Goal: Task Accomplishment & Management: Manage account settings

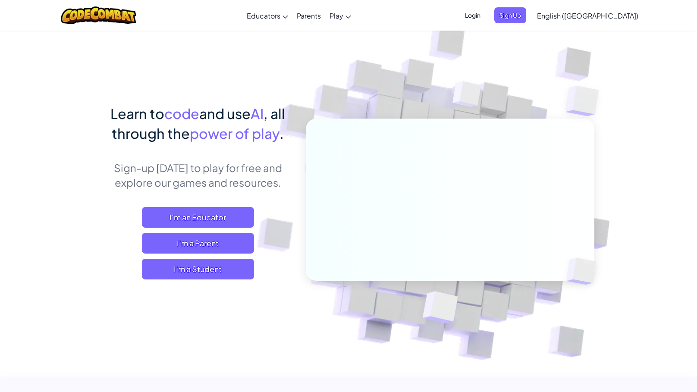
click at [486, 12] on span "Login" at bounding box center [473, 15] width 26 height 16
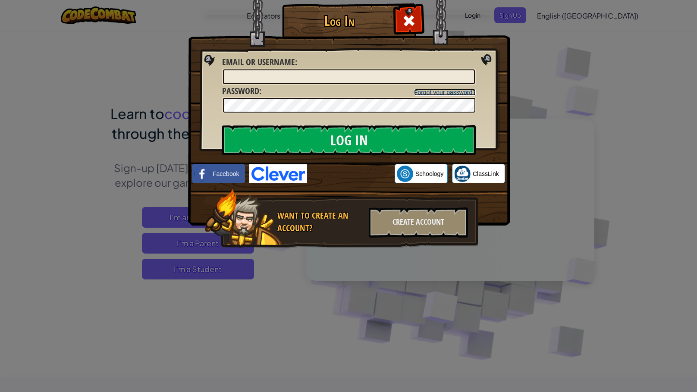
click at [458, 91] on link "Forgot your password?" at bounding box center [445, 92] width 62 height 7
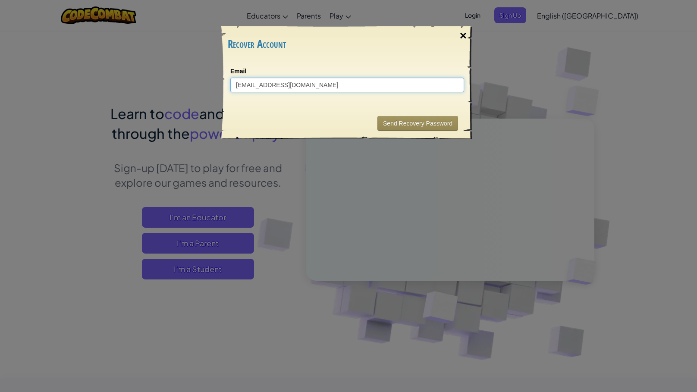
type input "[EMAIL_ADDRESS][DOMAIN_NAME]"
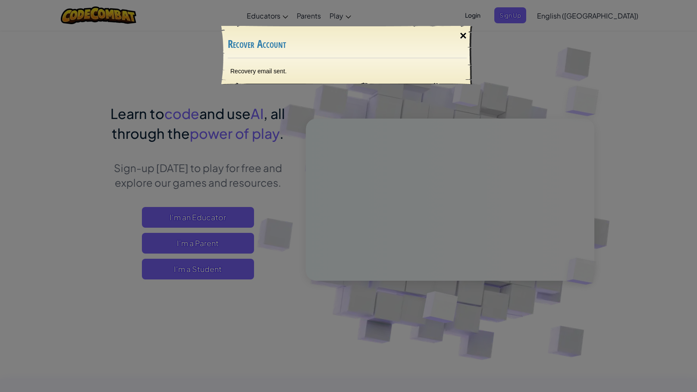
click at [462, 29] on div "×" at bounding box center [464, 35] width 20 height 25
